Goal: Check status: Check status

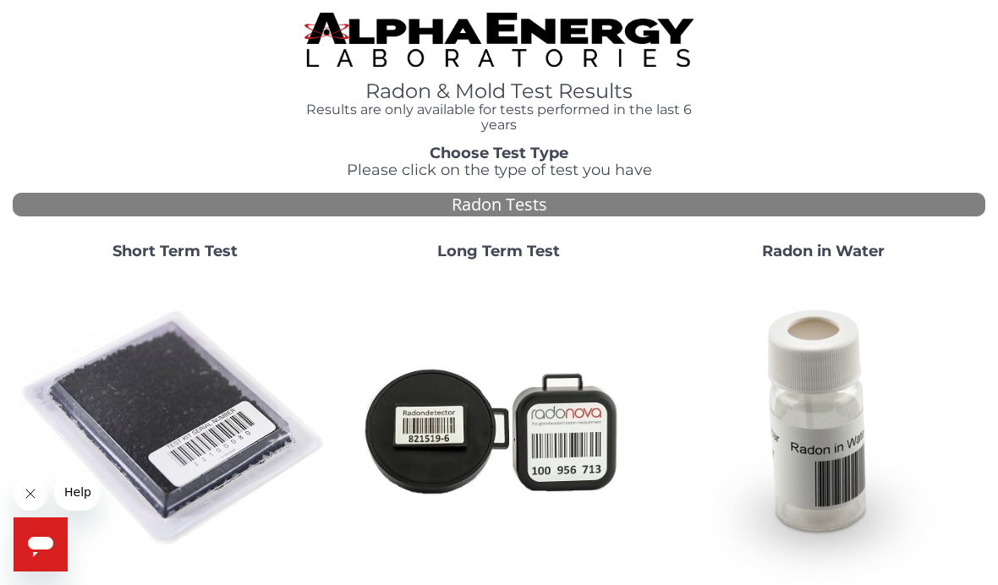
click at [521, 251] on strong "Long Term Test" at bounding box center [498, 251] width 123 height 19
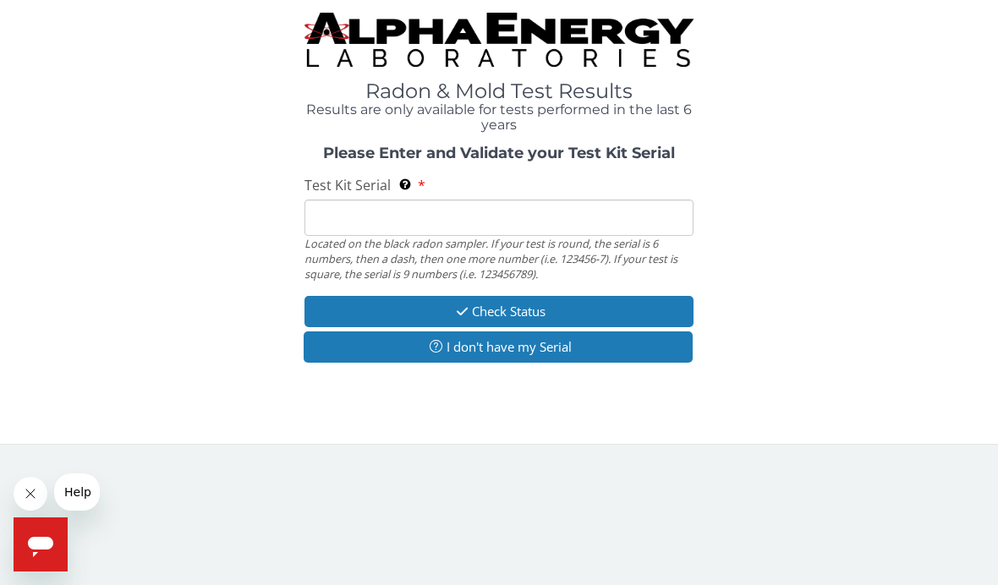
click at [504, 350] on button "I don't have my Serial" at bounding box center [498, 346] width 389 height 31
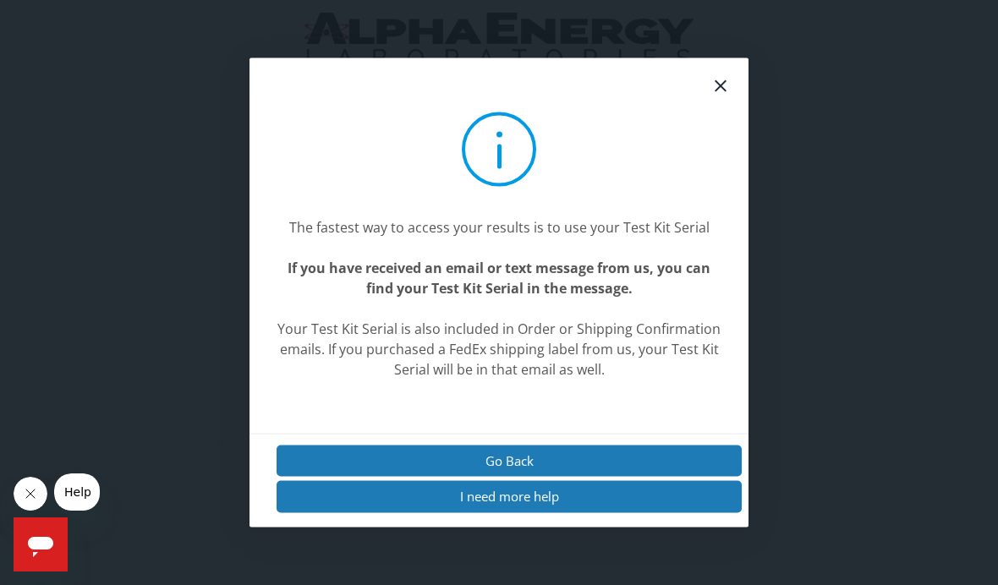
click at [725, 96] on icon at bounding box center [720, 86] width 20 height 20
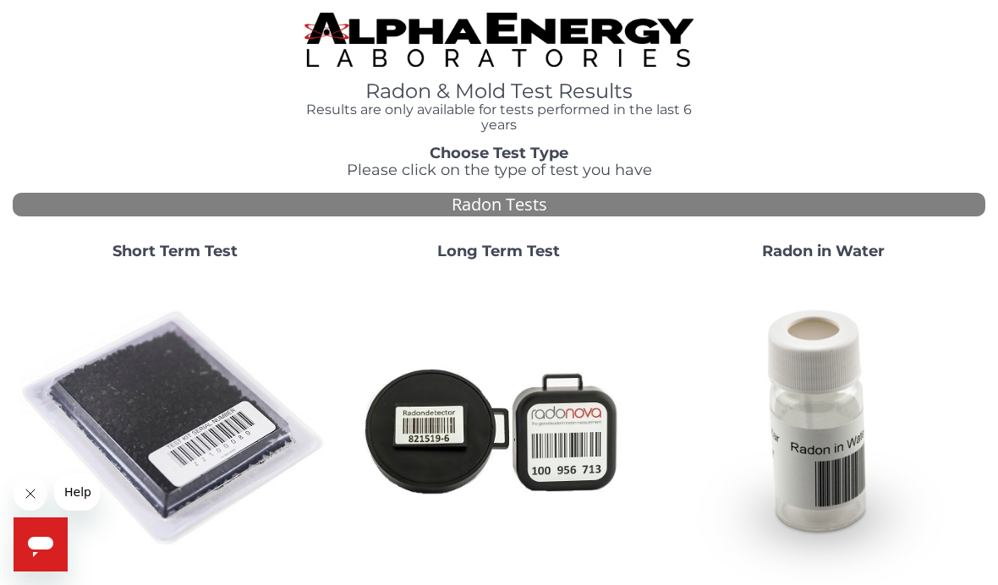
click at [534, 251] on strong "Long Term Test" at bounding box center [498, 251] width 123 height 19
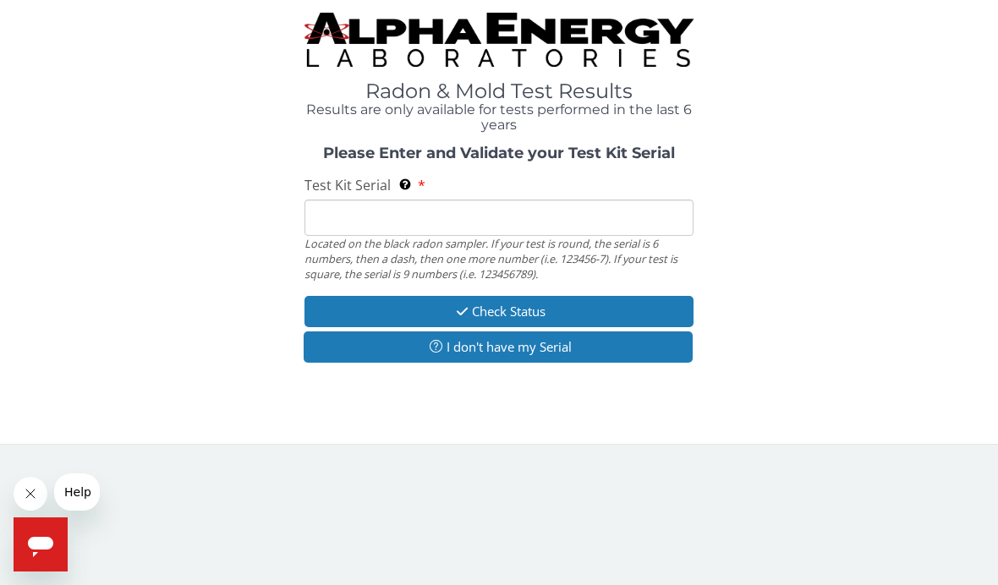
click at [335, 212] on input "Test Kit Serial Located on the black radon sampler. If your test is round, the …" at bounding box center [498, 218] width 389 height 36
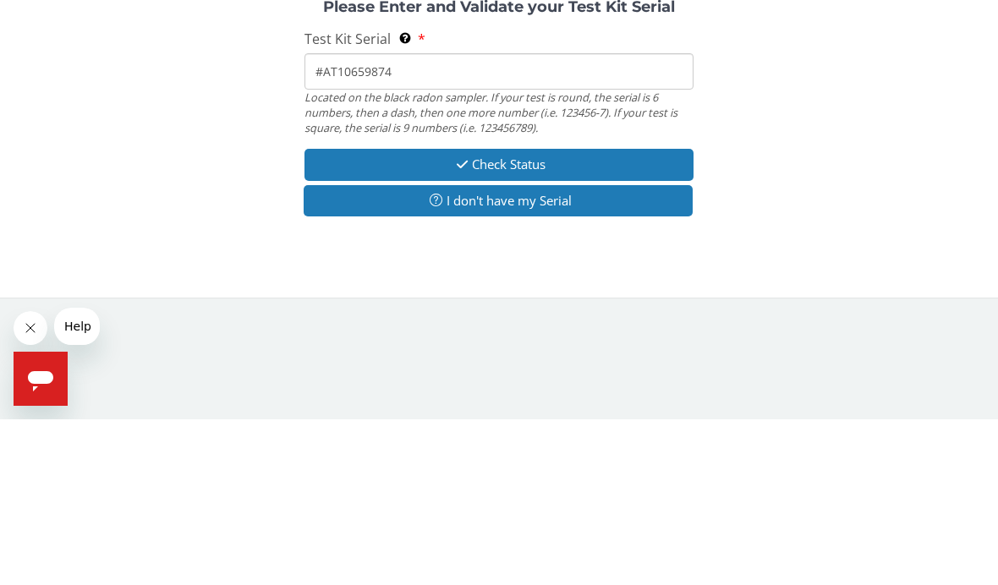
type input "#AT10659874"
click at [501, 315] on button "Check Status" at bounding box center [498, 330] width 389 height 31
